Goal: Task Accomplishment & Management: Complete application form

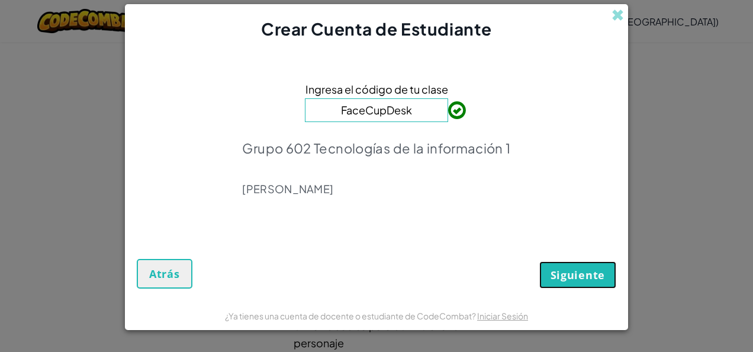
click at [562, 272] on span "Siguiente" at bounding box center [578, 275] width 54 height 14
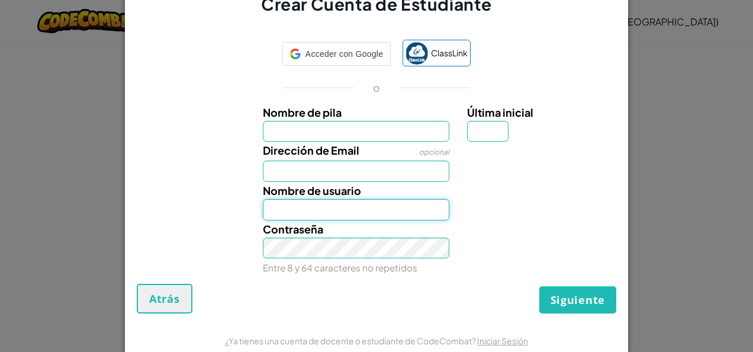
type input "[PERSON_NAME]"
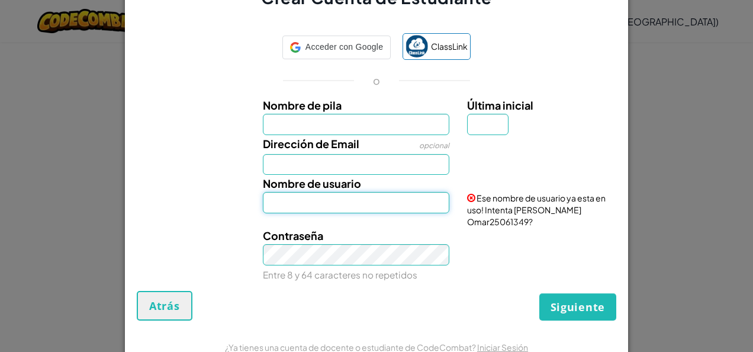
type input "[PERSON_NAME]"
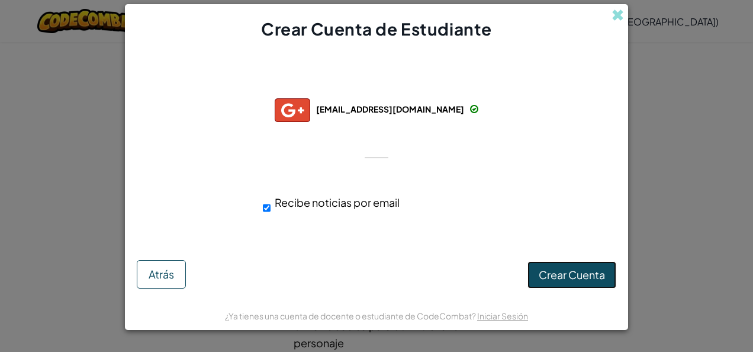
click at [542, 270] on span "Crear Cuenta" at bounding box center [572, 275] width 66 height 14
click at [157, 262] on button "Atrás" at bounding box center [161, 274] width 49 height 28
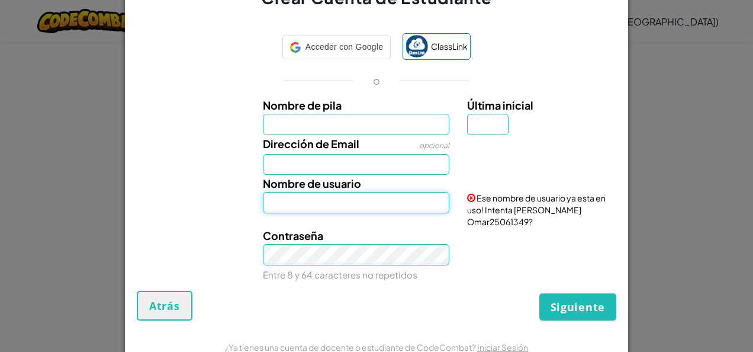
type input "[PERSON_NAME]"
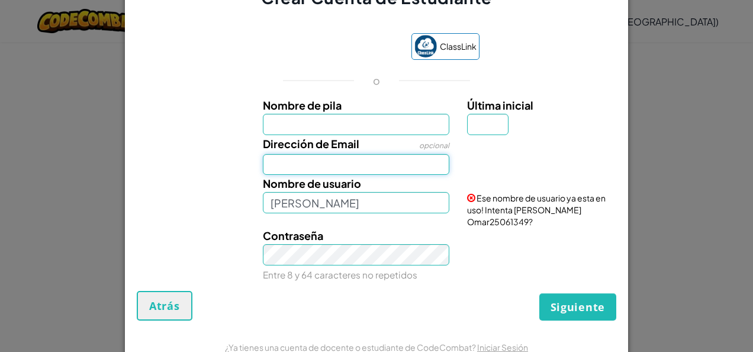
click at [301, 171] on input "Dirección de Email" at bounding box center [356, 164] width 187 height 21
type input "[EMAIL_ADDRESS][DOMAIN_NAME]"
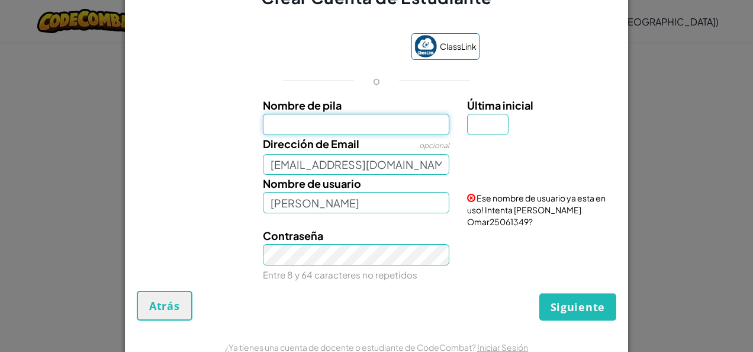
type input "[PERSON_NAME]"
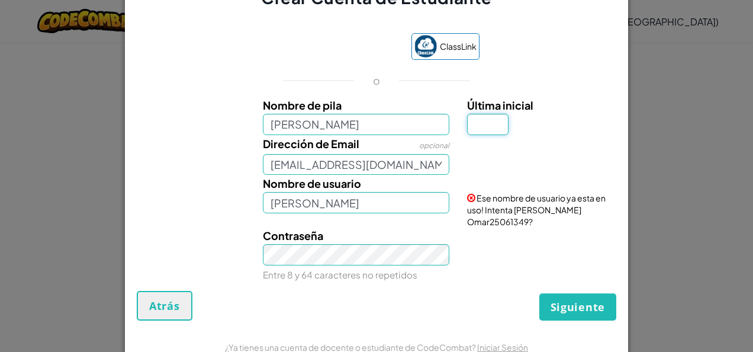
type input "F"
type input "[PERSON_NAME]"
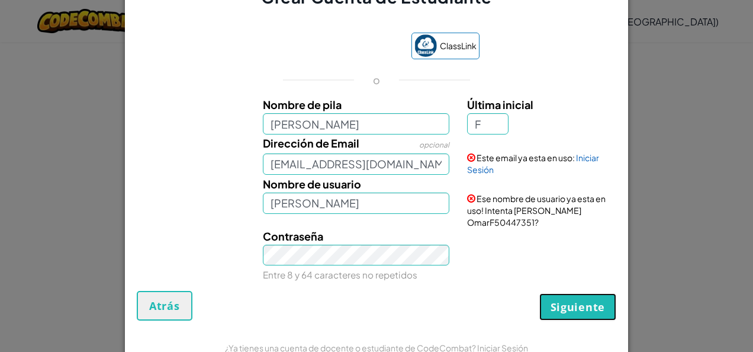
click at [546, 300] on button "Siguiente" at bounding box center [577, 306] width 77 height 27
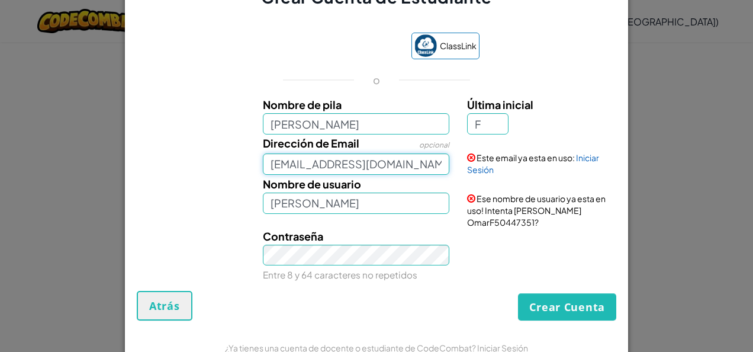
click at [442, 175] on input "[EMAIL_ADDRESS][DOMAIN_NAME]" at bounding box center [356, 163] width 187 height 21
type input "a"
click at [424, 171] on input "Dirección de Email" at bounding box center [356, 163] width 187 height 21
click at [534, 291] on div "Crear Cuenta Atrás" at bounding box center [377, 306] width 480 height 30
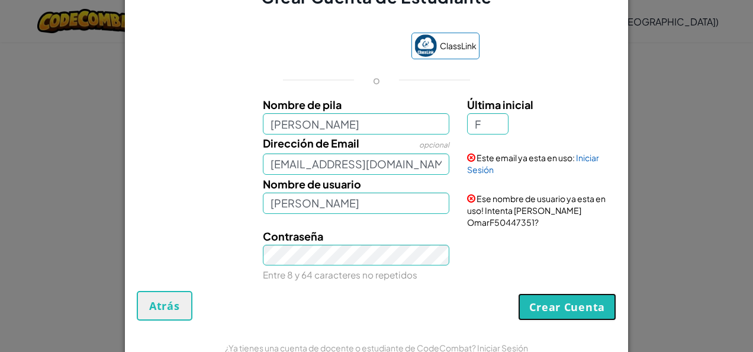
click at [531, 300] on button "Crear Cuenta" at bounding box center [567, 306] width 98 height 27
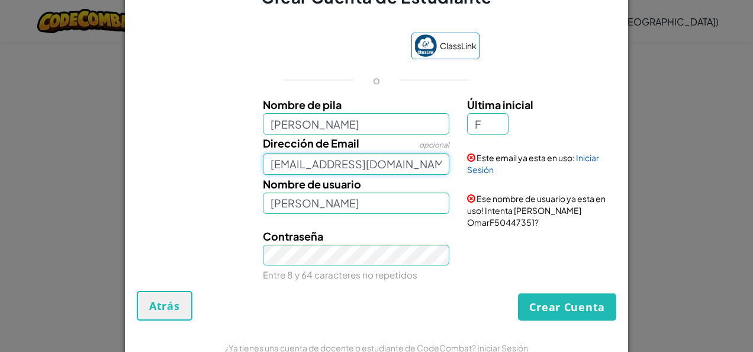
click at [436, 175] on input "[EMAIL_ADDRESS][DOMAIN_NAME]" at bounding box center [356, 163] width 187 height 21
type input "r"
click at [436, 175] on input "Dirección de Email" at bounding box center [356, 163] width 187 height 21
type input "[EMAIL_ADDRESS][DOMAIN_NAME]"
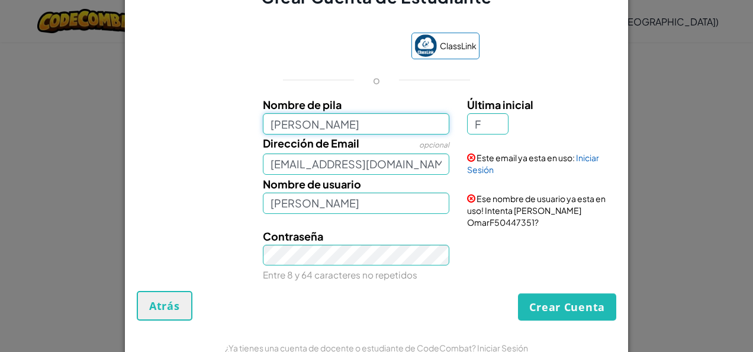
click at [416, 132] on input "[PERSON_NAME]" at bounding box center [356, 123] width 187 height 21
click at [230, 181] on div "Nombre de usuario [PERSON_NAME] Ese nombre de usuario ya esta en uso! Intenta […" at bounding box center [376, 201] width 491 height 53
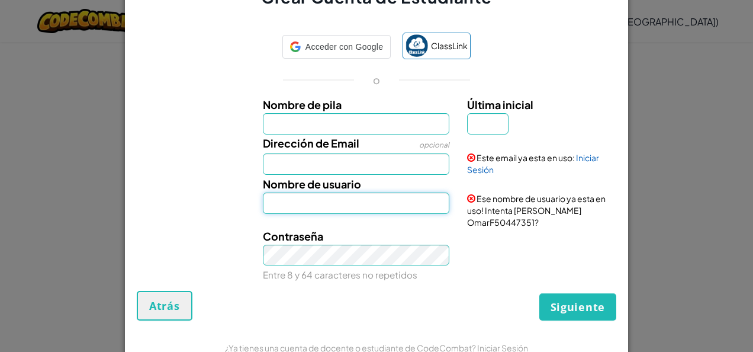
type input "[PERSON_NAME]"
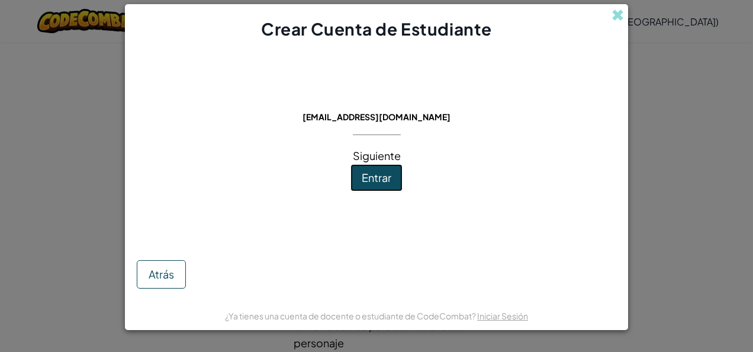
click at [386, 181] on span "Entrar" at bounding box center [377, 178] width 30 height 14
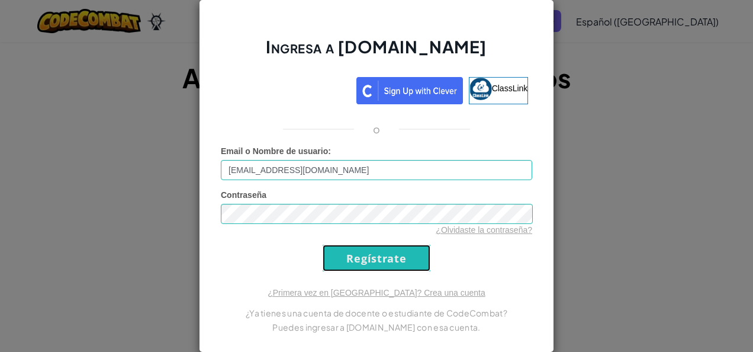
click at [404, 259] on input "Regístrate" at bounding box center [377, 258] width 108 height 27
